Goal: Transaction & Acquisition: Purchase product/service

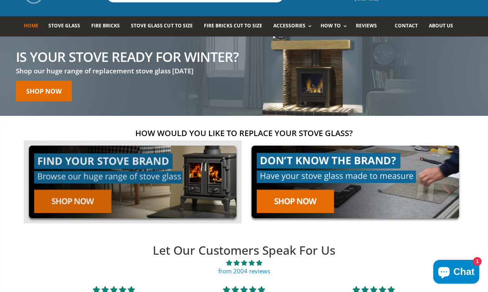
scroll to position [44, 0]
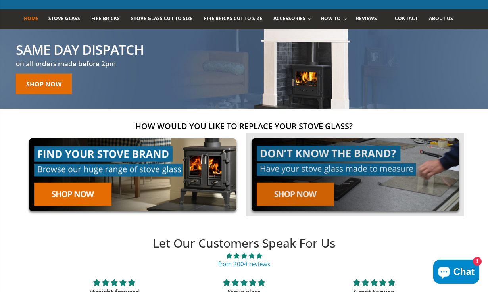
click at [289, 193] on link at bounding box center [355, 174] width 218 height 83
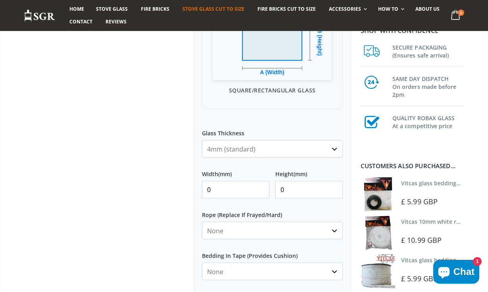
scroll to position [256, 0]
type input "1"
click at [262, 188] on input "1" at bounding box center [235, 189] width 67 height 17
type input "210"
click at [300, 188] on input "0" at bounding box center [308, 189] width 67 height 17
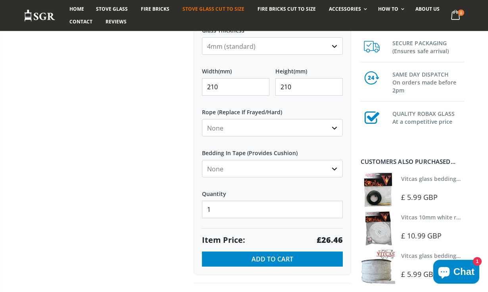
scroll to position [362, 0]
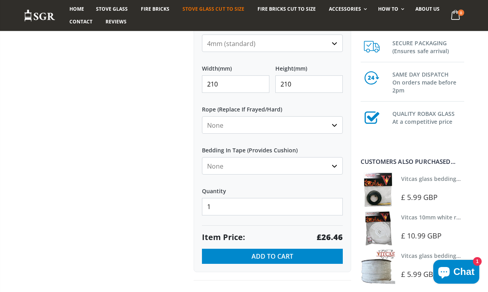
type input "210"
type input "2"
click at [335, 206] on input "2" at bounding box center [272, 206] width 141 height 17
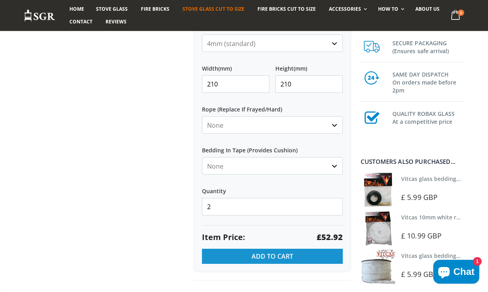
click at [300, 256] on button "Add to Cart" at bounding box center [272, 256] width 141 height 15
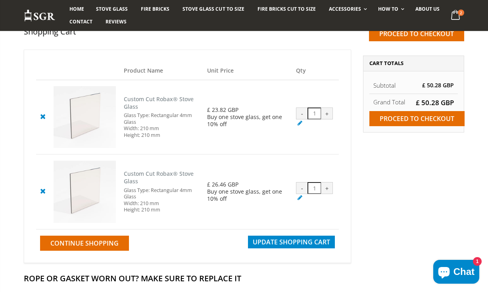
scroll to position [67, 0]
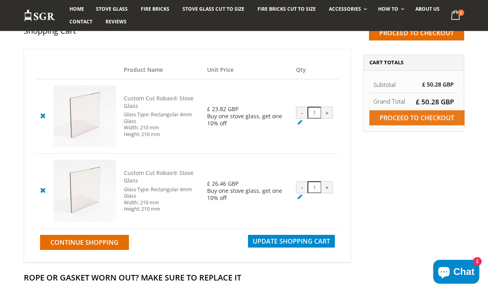
click at [428, 121] on input "Proceed to checkout" at bounding box center [417, 117] width 95 height 15
